Goal: Obtain resource: Obtain resource

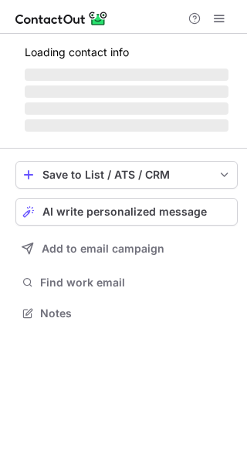
scroll to position [312, 247]
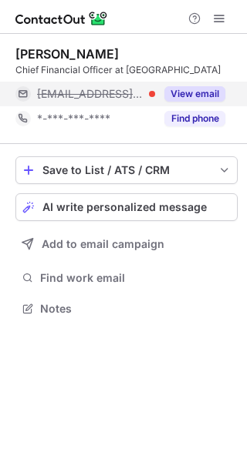
click at [170, 100] on button "View email" at bounding box center [194, 93] width 61 height 15
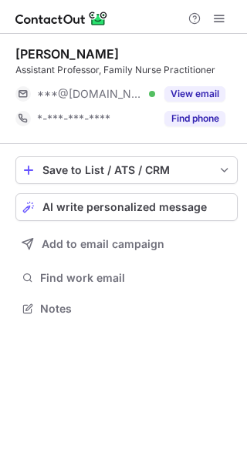
scroll to position [298, 247]
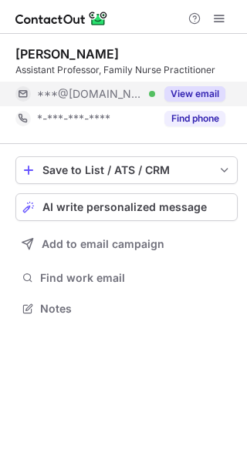
click at [185, 92] on button "View email" at bounding box center [194, 93] width 61 height 15
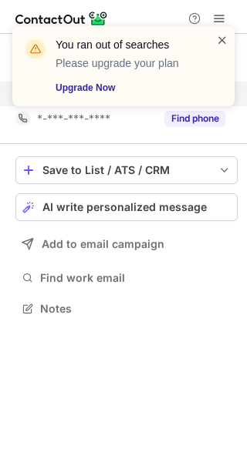
click at [221, 36] on span at bounding box center [222, 39] width 12 height 15
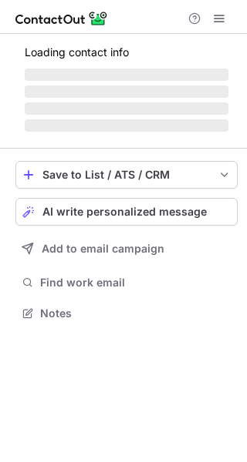
scroll to position [298, 247]
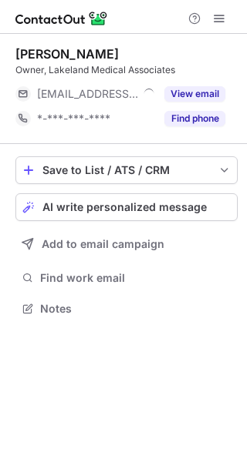
click at [210, 96] on button "View email" at bounding box center [194, 93] width 61 height 15
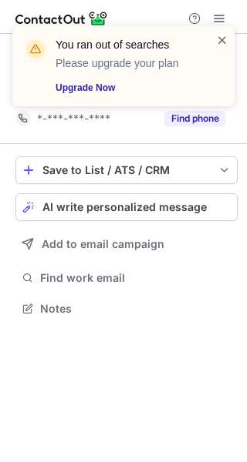
click at [223, 45] on span at bounding box center [222, 39] width 12 height 15
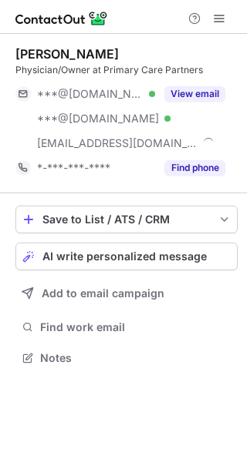
scroll to position [347, 247]
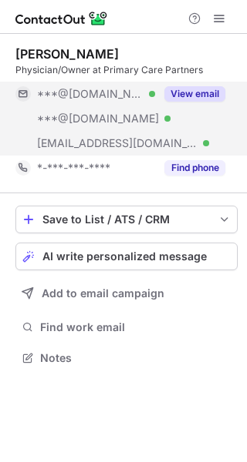
click at [193, 92] on button "View email" at bounding box center [194, 93] width 61 height 15
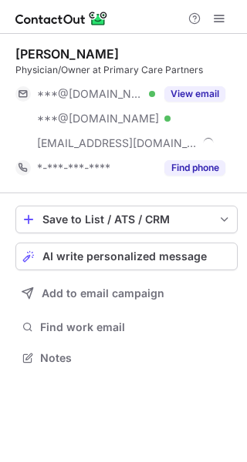
scroll to position [347, 247]
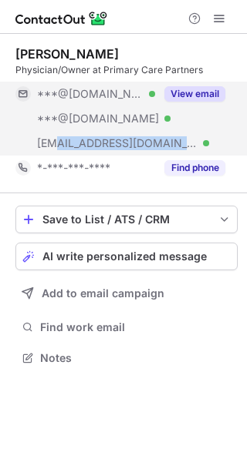
drag, startPoint x: 57, startPoint y: 150, endPoint x: 136, endPoint y: 151, distance: 79.4
click at [136, 151] on div "[EMAIL_ADDRESS][DOMAIN_NAME] Verified" at bounding box center [84, 143] width 139 height 25
copy span "@[DOMAIN_NAME]"
